Goal: Navigation & Orientation: Find specific page/section

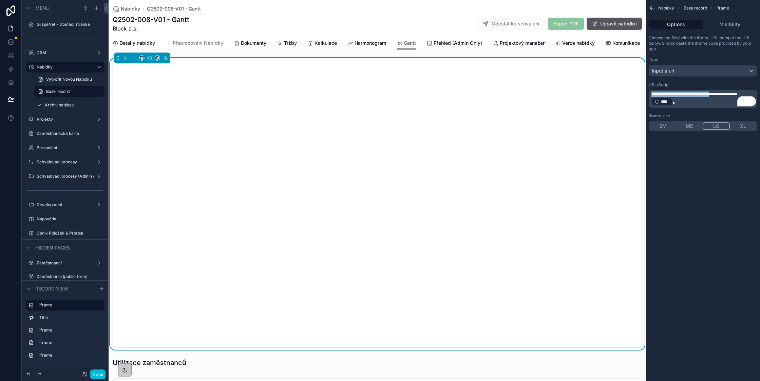
click at [95, 373] on button "Done" at bounding box center [97, 375] width 15 height 10
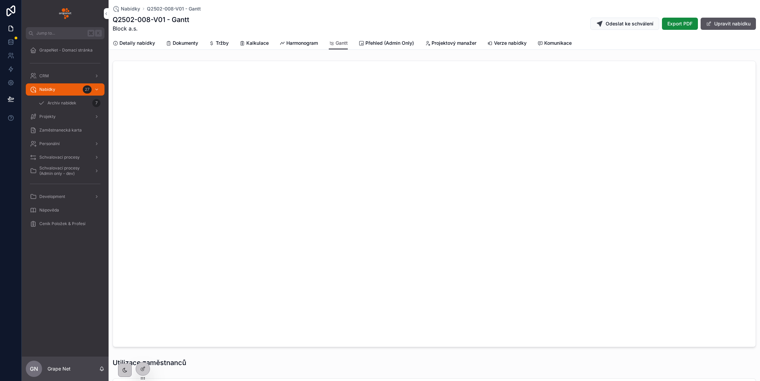
click at [62, 91] on div "Nabídky 27" at bounding box center [65, 89] width 71 height 11
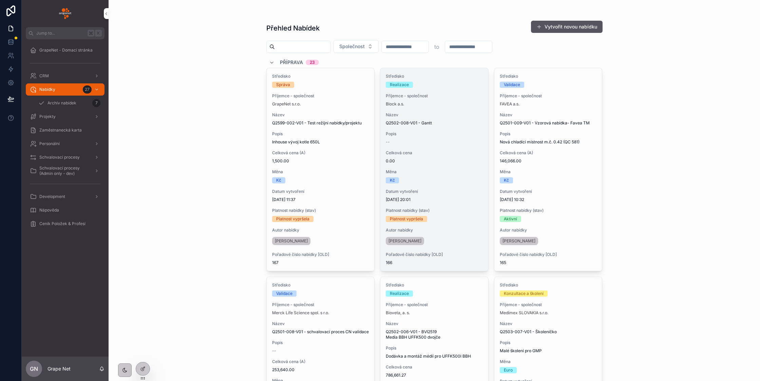
scroll to position [18, 0]
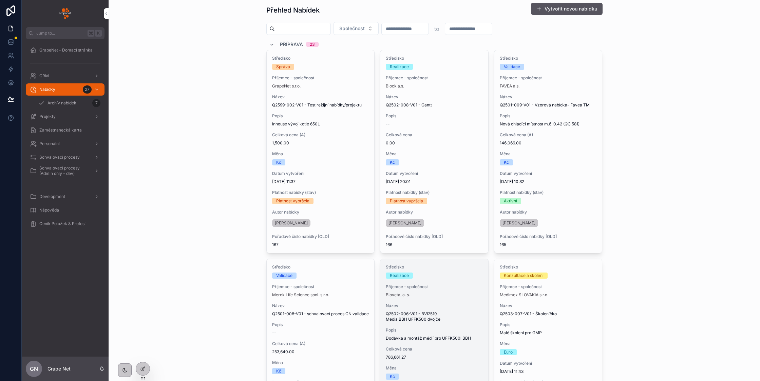
click at [441, 287] on span "Příjemce - společnost" at bounding box center [434, 286] width 97 height 5
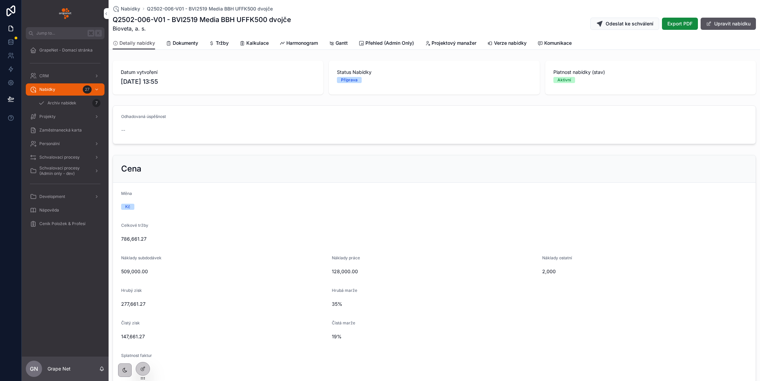
click at [347, 43] on span "Gantt" at bounding box center [341, 43] width 12 height 7
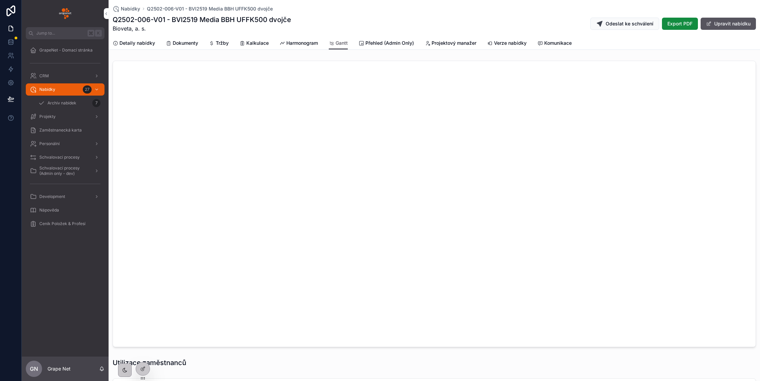
click at [66, 51] on span "GrapeNet - Domací stránka" at bounding box center [65, 49] width 53 height 5
